Goal: Task Accomplishment & Management: Manage account settings

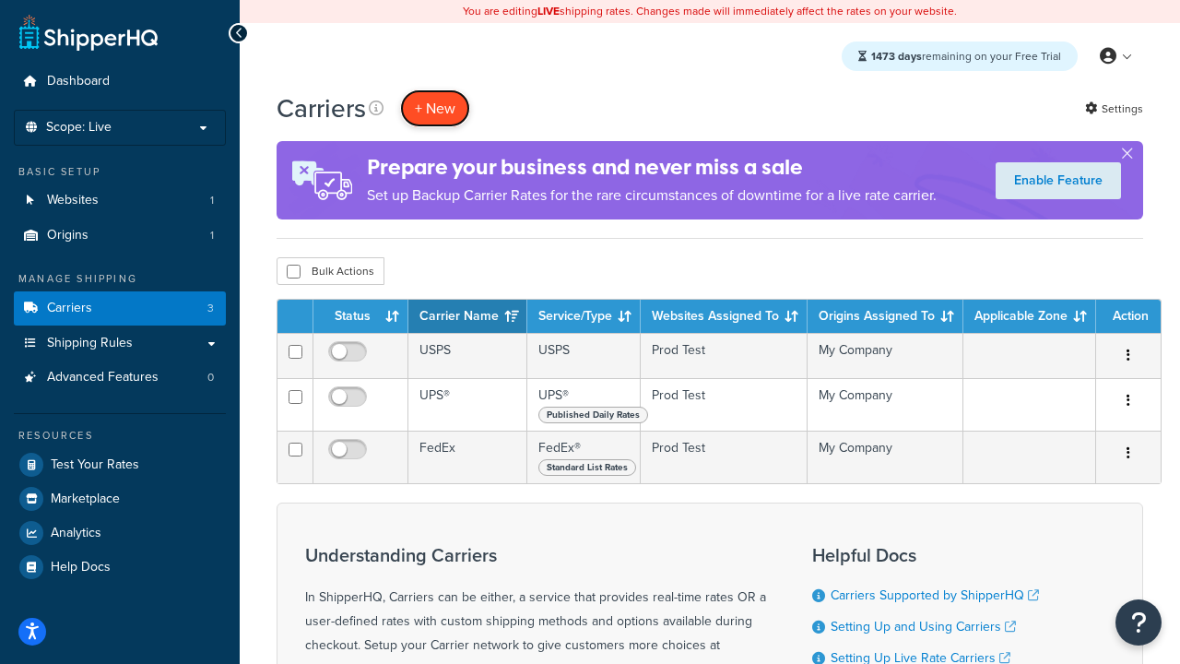
click at [435, 108] on button "+ New" at bounding box center [435, 108] width 70 height 38
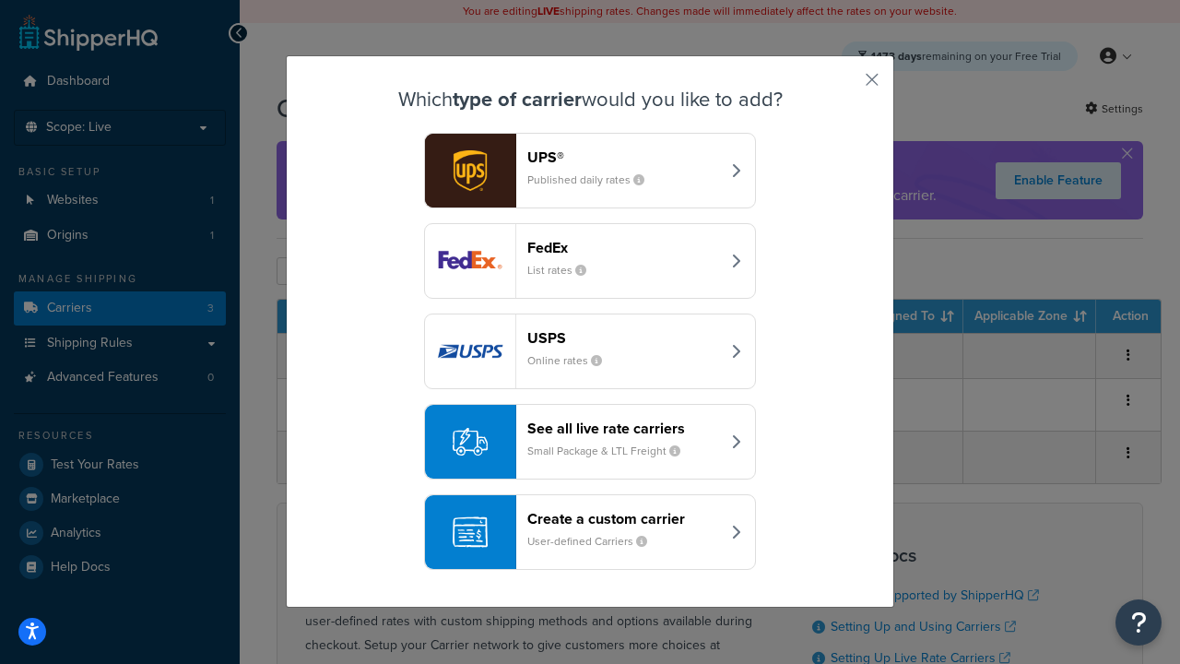
click at [590, 261] on div "FedEx List rates" at bounding box center [623, 261] width 193 height 44
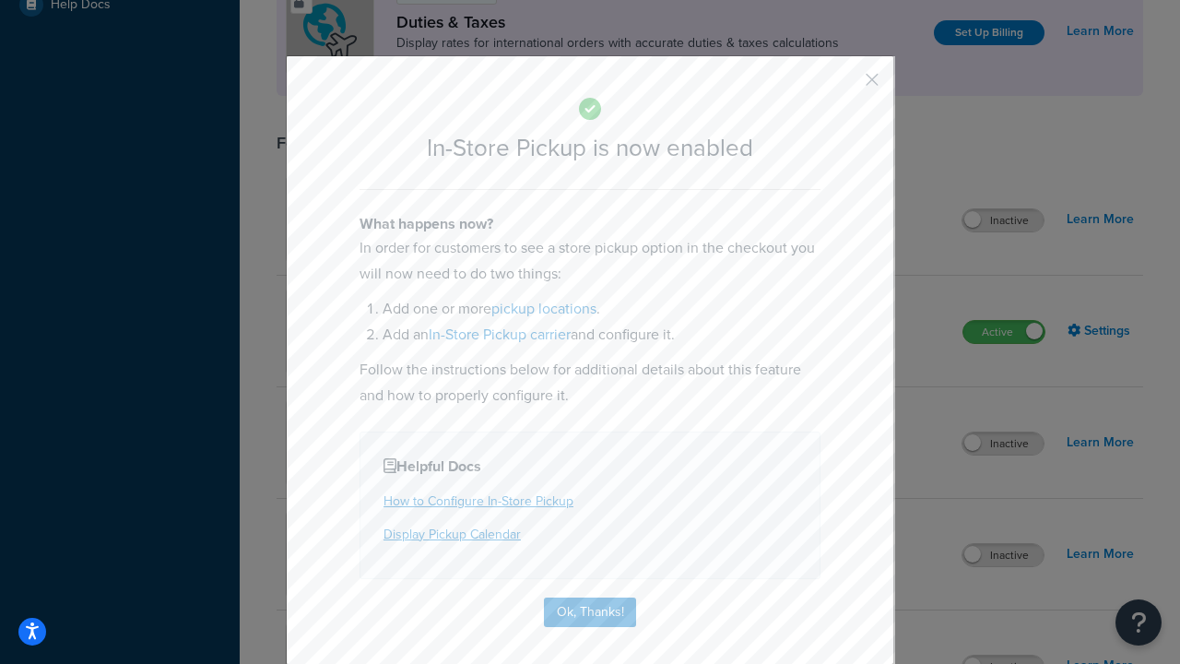
click at [844, 86] on button "button" at bounding box center [845, 86] width 5 height 5
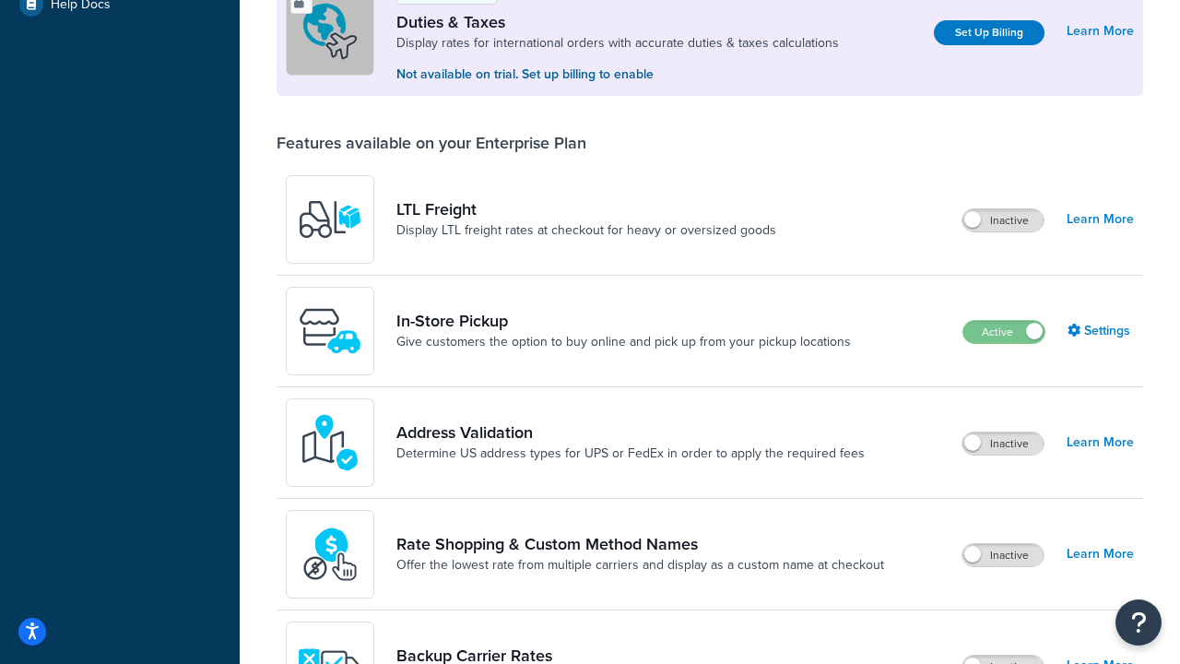
scroll to position [562, 0]
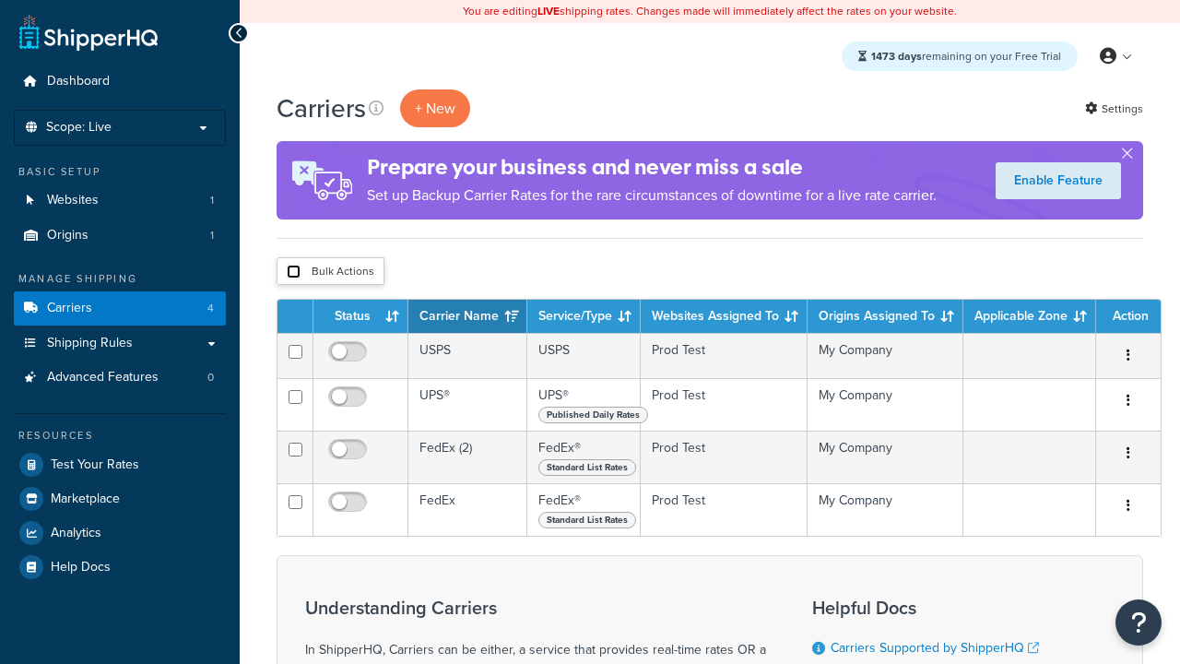
click at [293, 272] on input "checkbox" at bounding box center [294, 272] width 14 height 14
checkbox input "true"
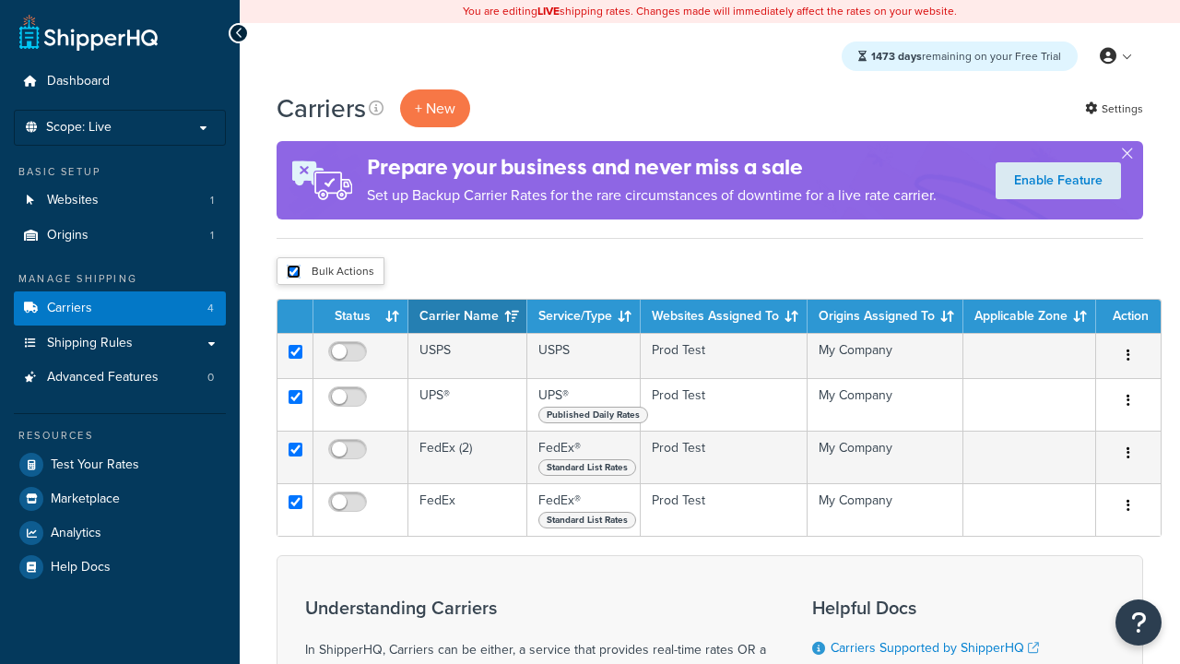
checkbox input "true"
click at [0, 0] on button "Delete" at bounding box center [0, 0] width 0 height 0
